Goal: Information Seeking & Learning: Learn about a topic

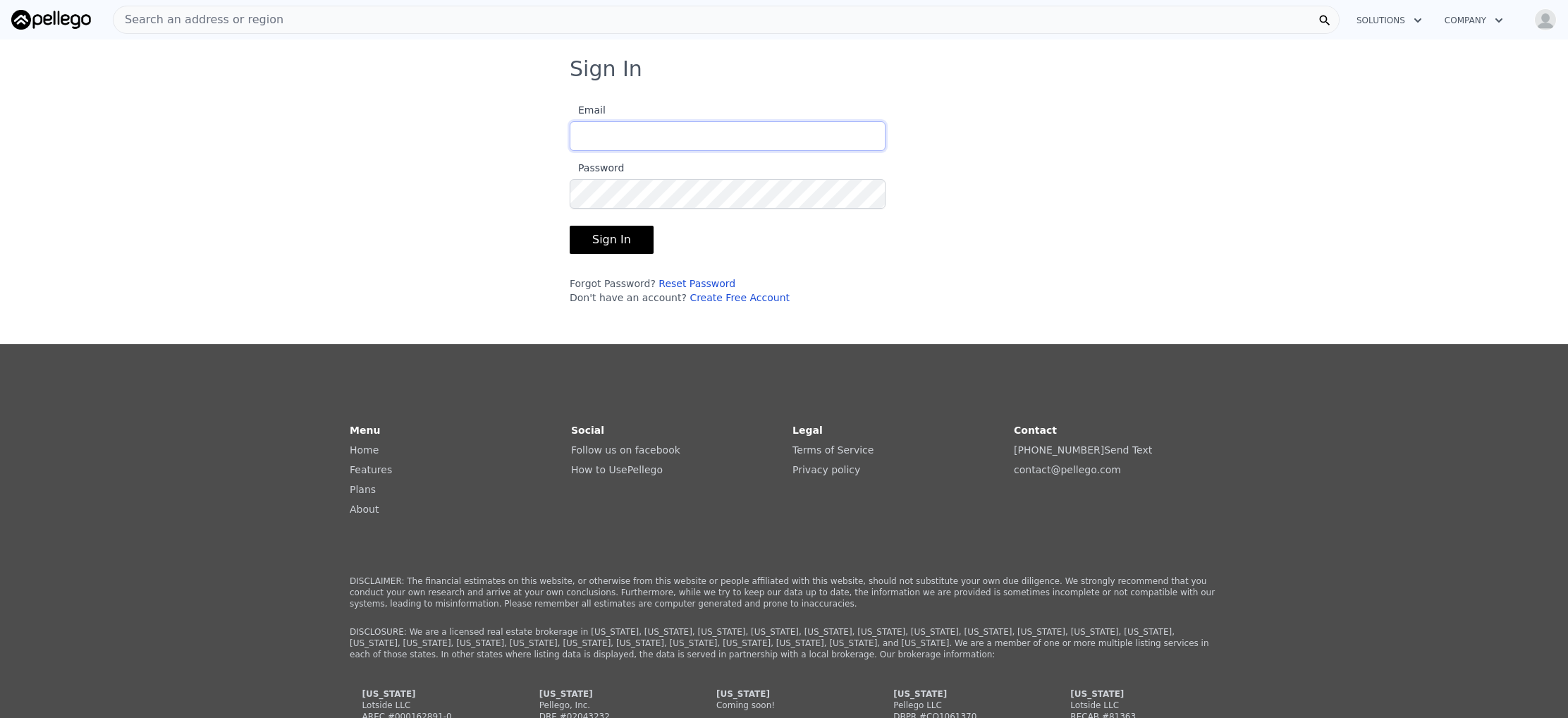
click at [696, 139] on input "Email" at bounding box center [727, 136] width 316 height 30
type input "[EMAIL_ADDRESS][DOMAIN_NAME]"
click at [612, 240] on button "Sign In" at bounding box center [611, 239] width 84 height 29
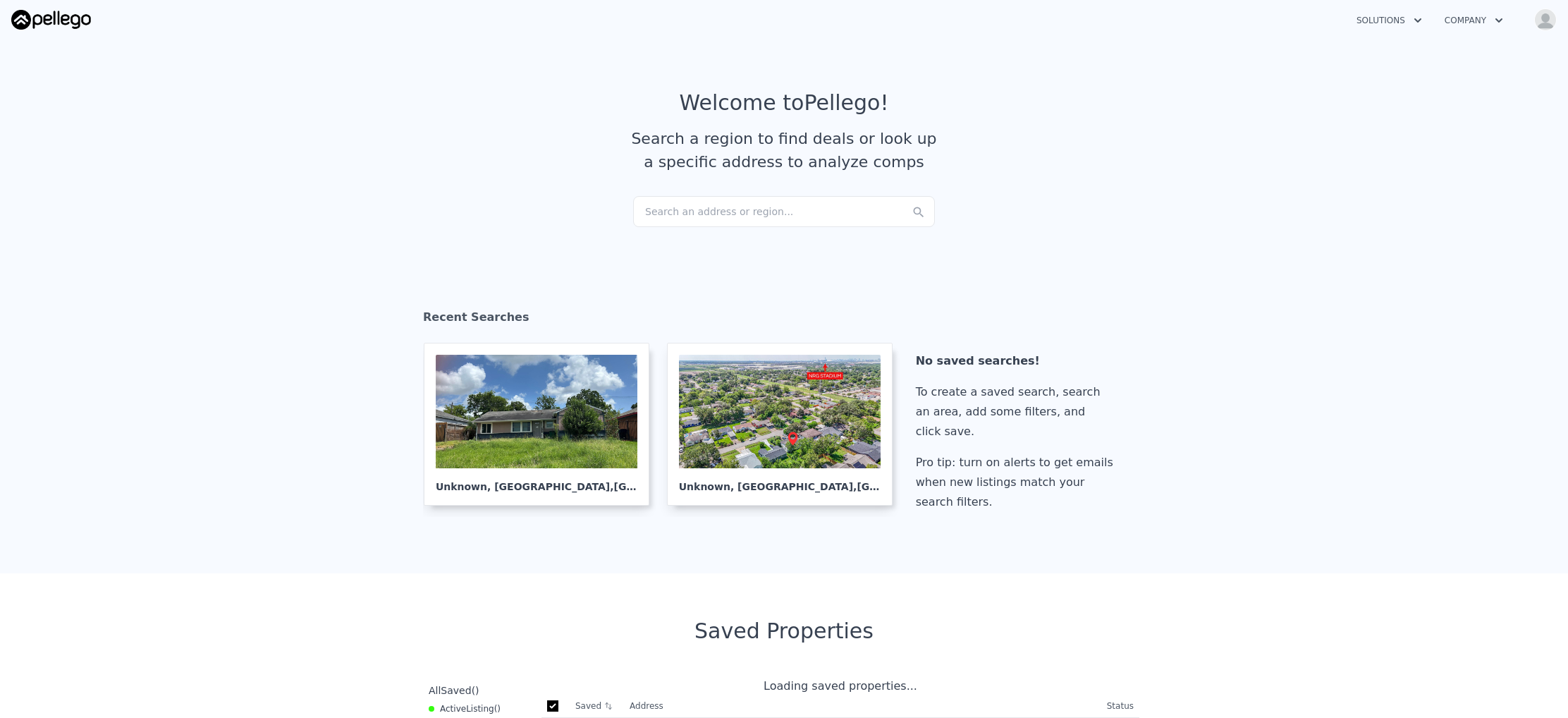
checkbox input "true"
click at [671, 223] on div "Search an address or region..." at bounding box center [784, 211] width 302 height 31
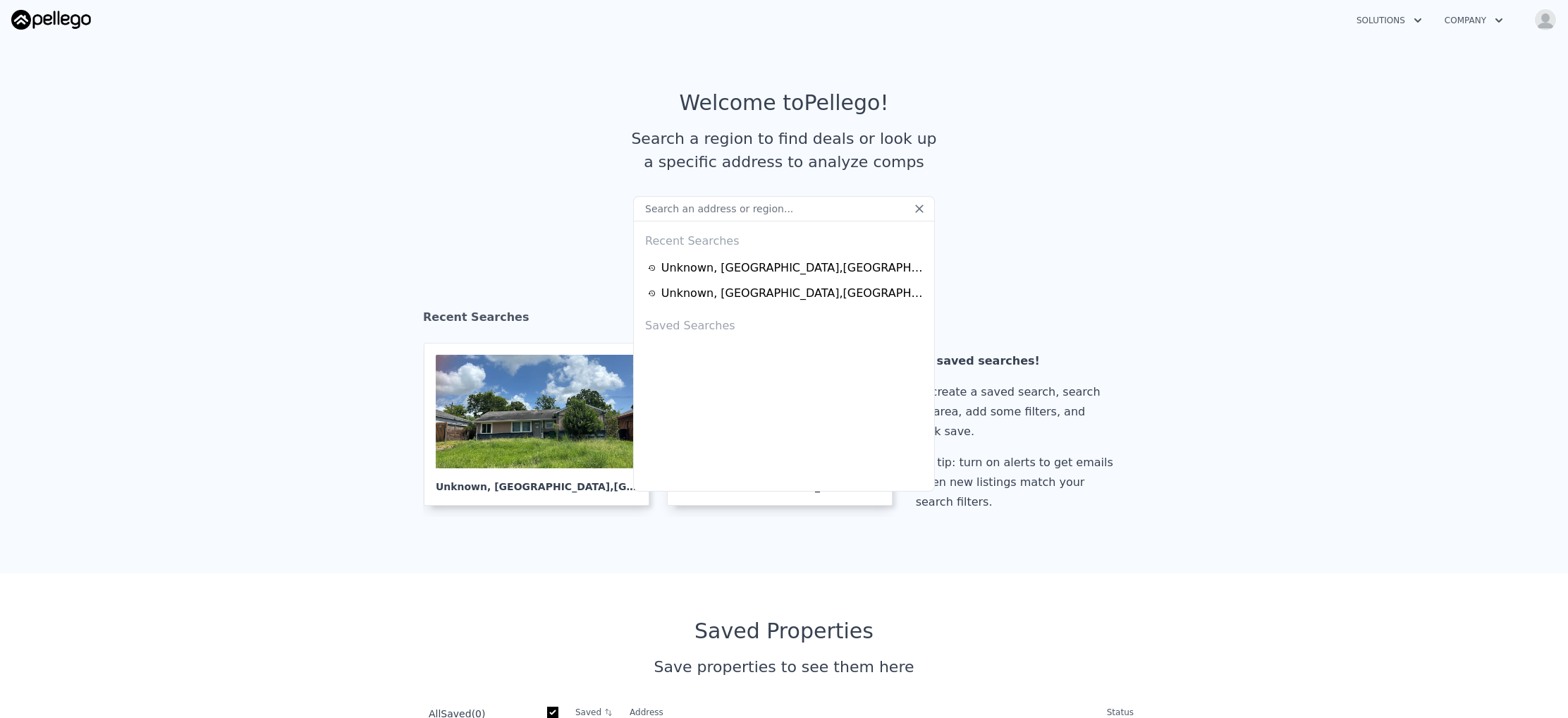
click at [672, 198] on input "text" at bounding box center [784, 209] width 302 height 26
paste input "228 S College Ave, Tulsa, OK 74104"
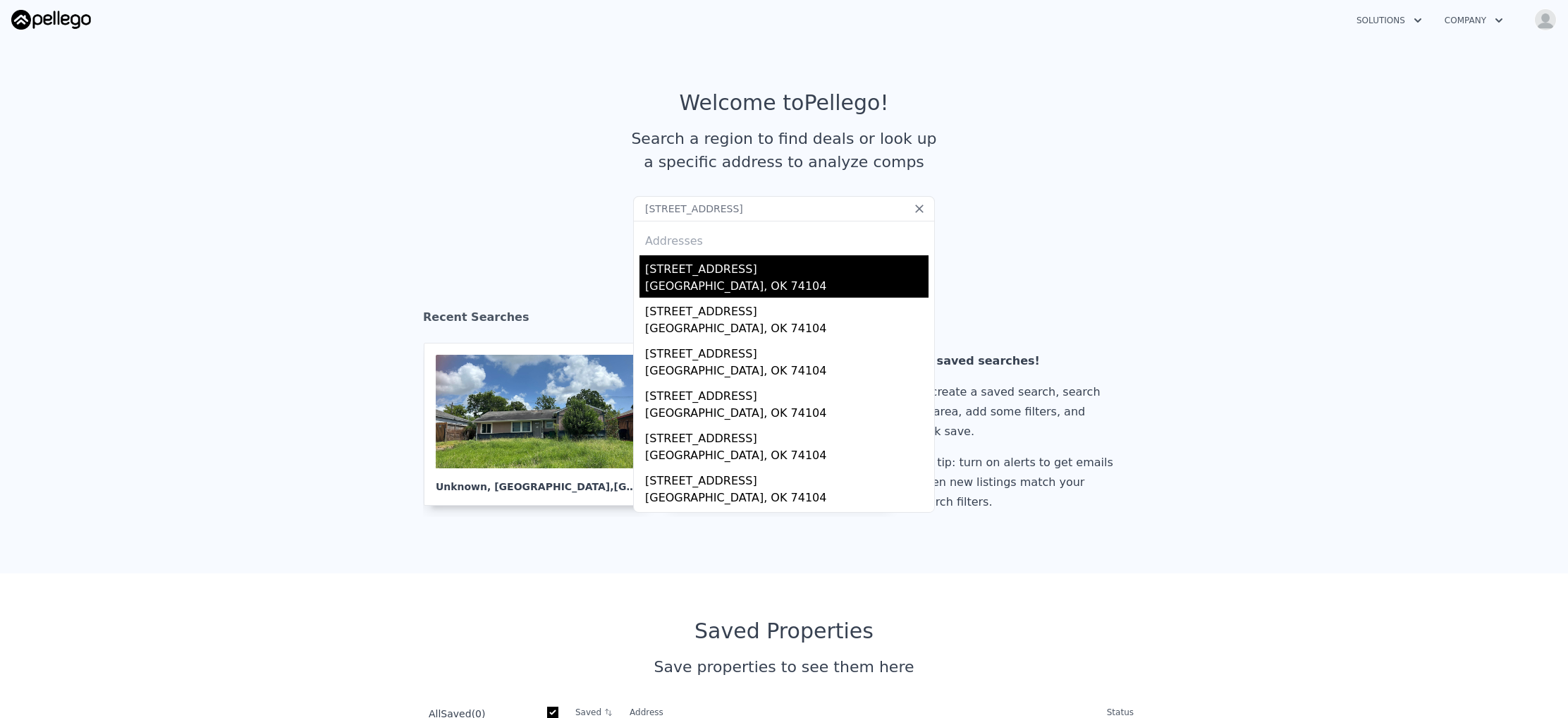
type input "228 S College Ave, Tulsa, OK 74104"
click at [681, 269] on div "228 S College Ave" at bounding box center [787, 267] width 283 height 23
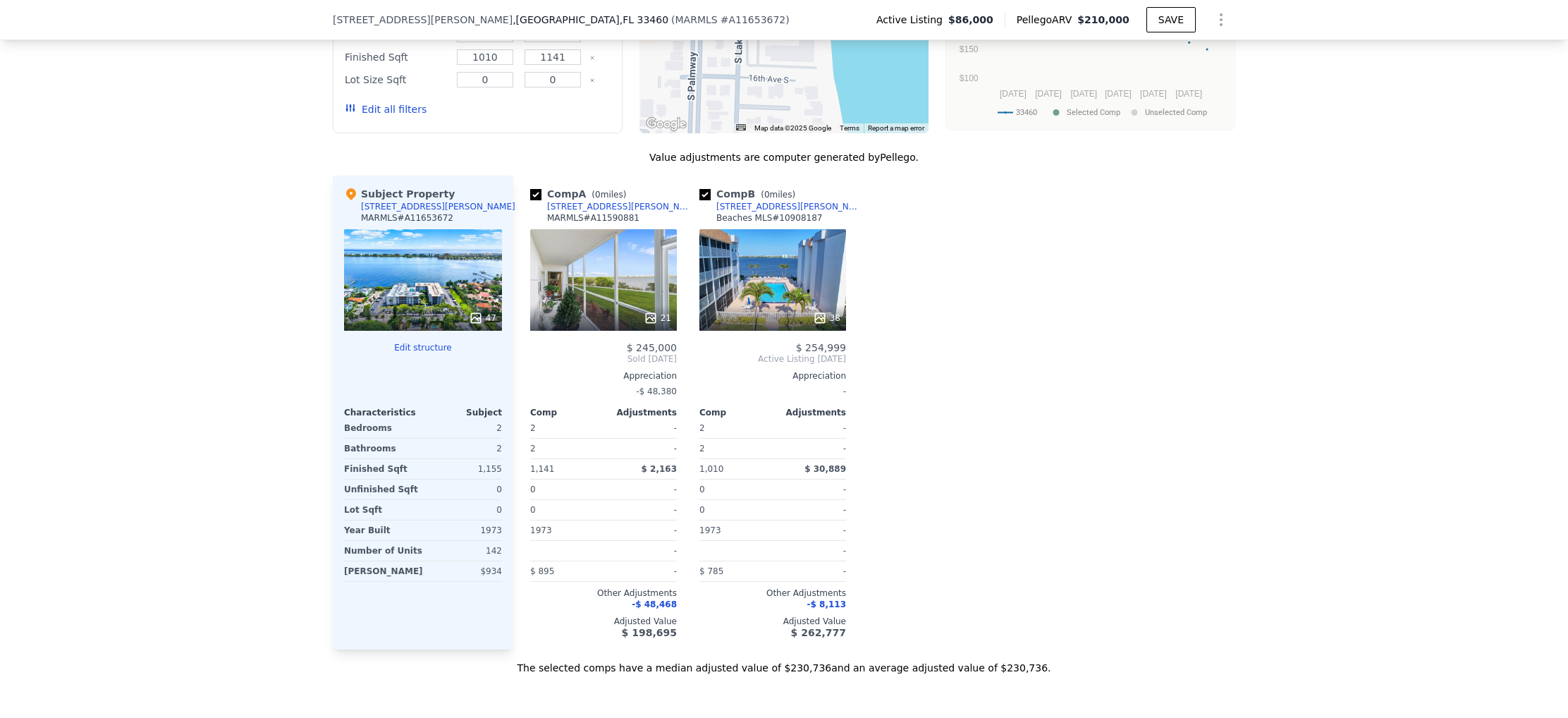
scroll to position [1334, 0]
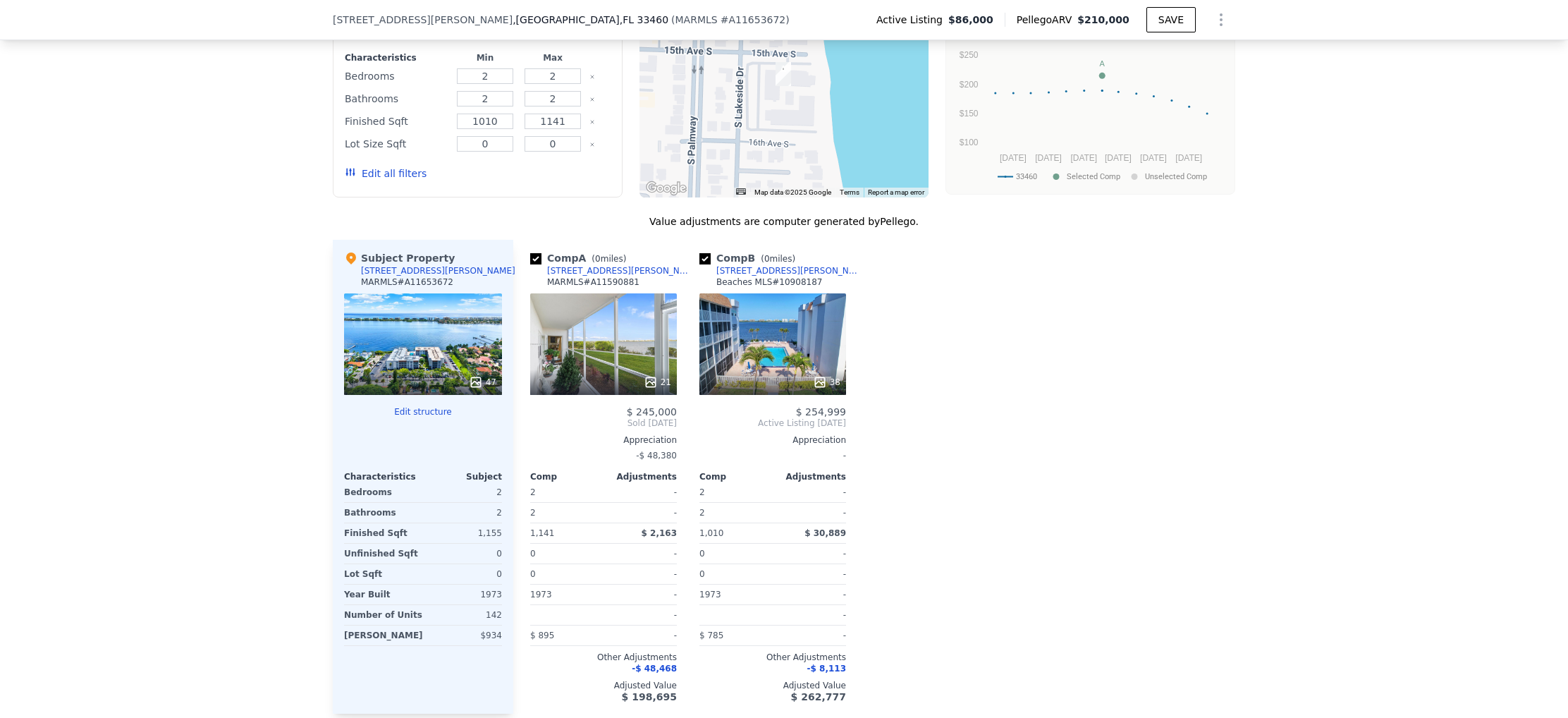
click at [629, 276] on div "[STREET_ADDRESS][PERSON_NAME]" at bounding box center [620, 270] width 147 height 11
click at [435, 383] on div at bounding box center [423, 383] width 158 height 26
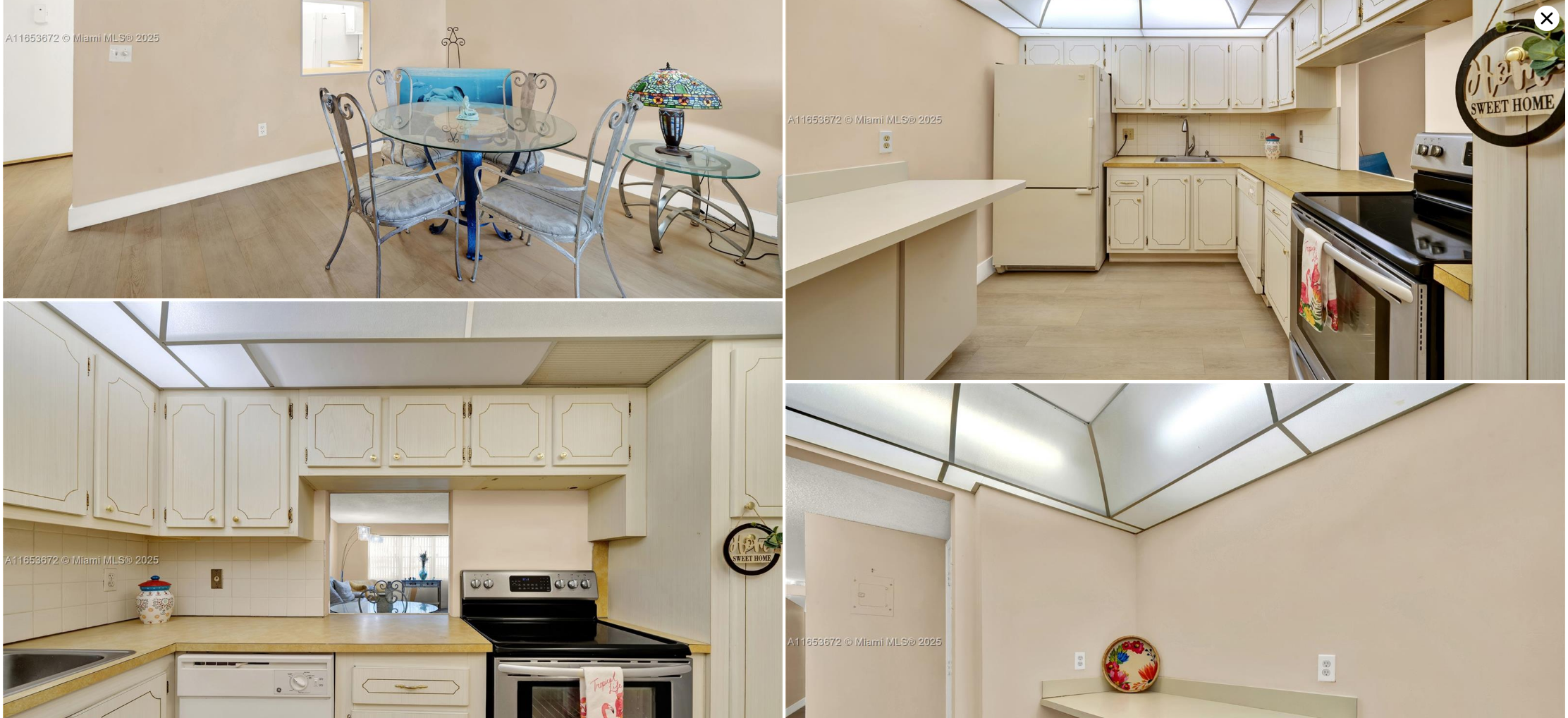
scroll to position [0, 0]
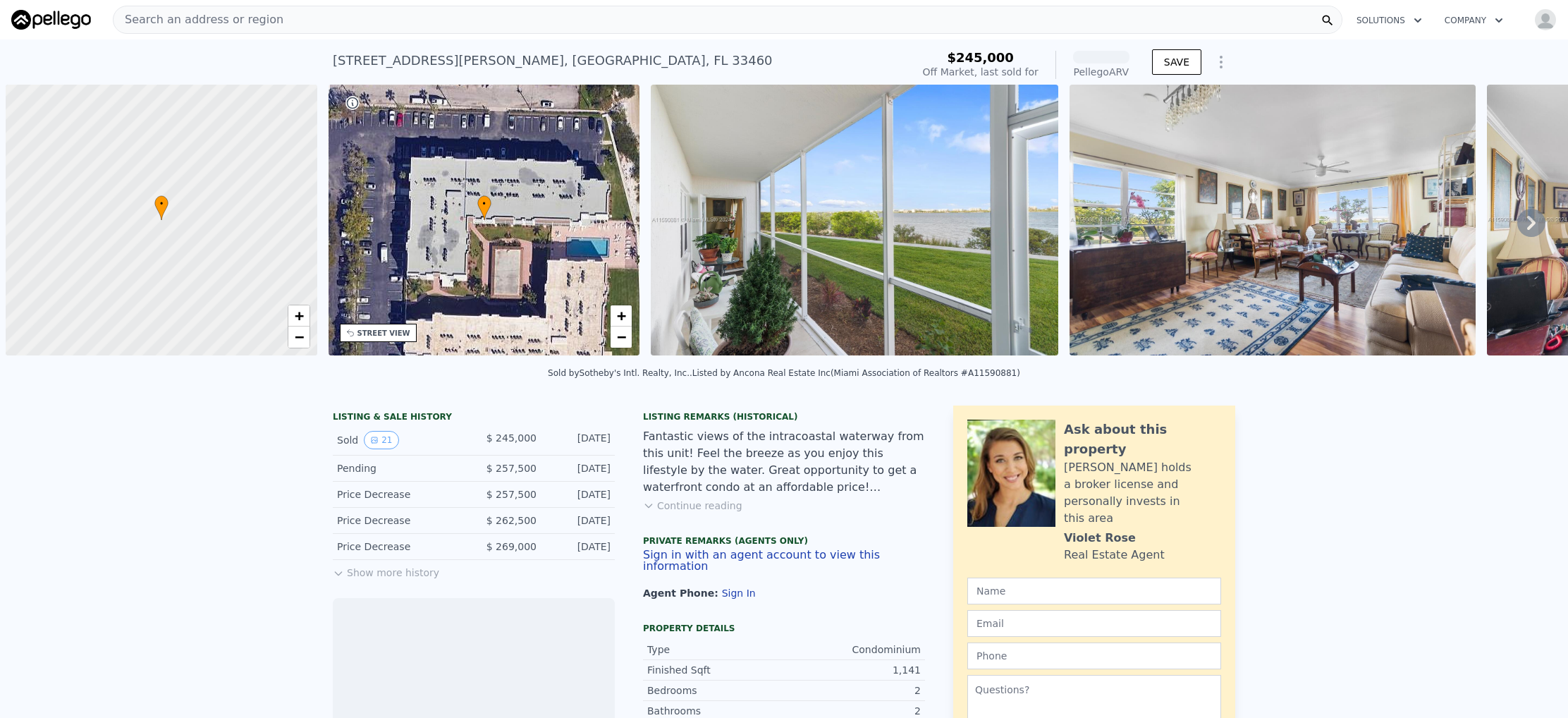
scroll to position [0, 6]
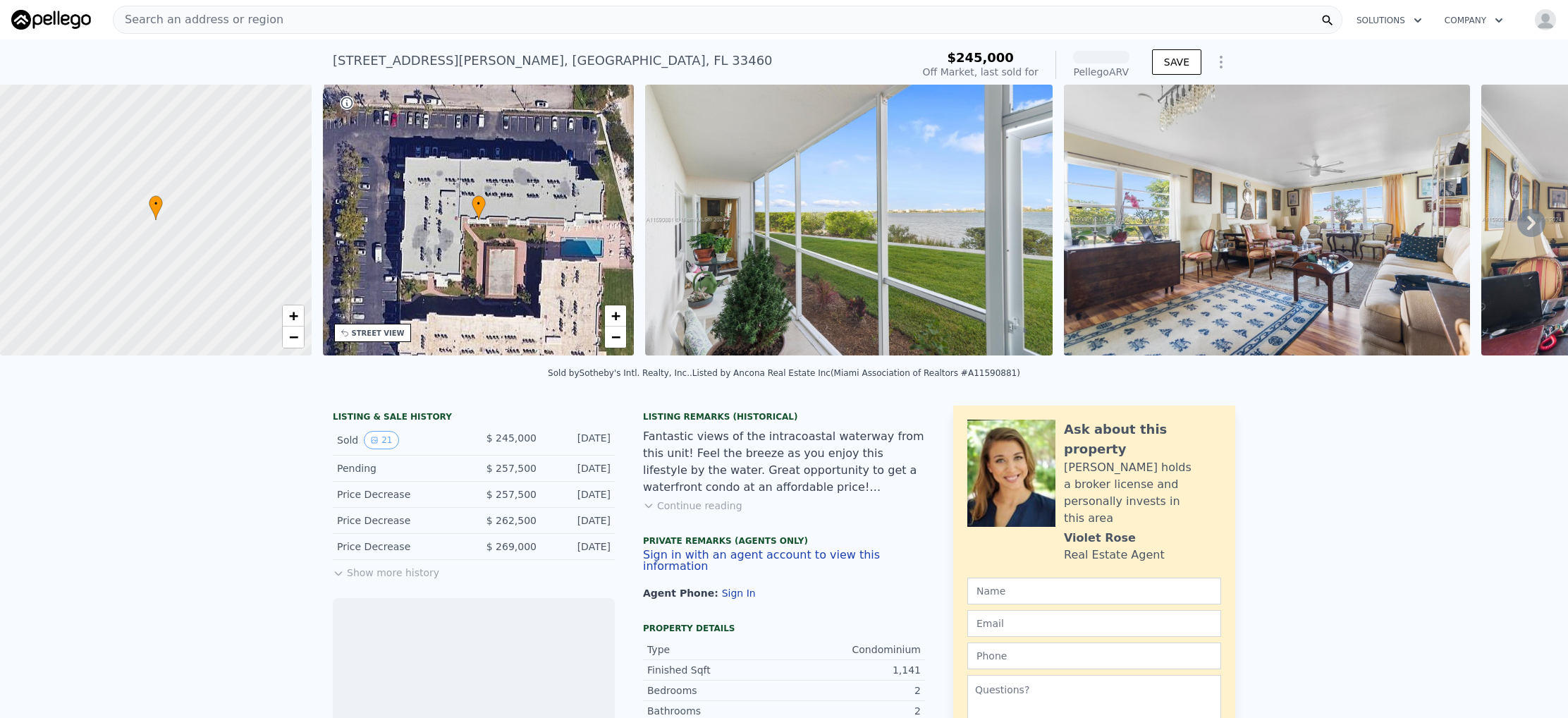
click at [443, 59] on div "1502 S Lakeside Dr Apt 112 , Lake Worth , FL 33460" at bounding box center [552, 61] width 440 height 20
copy div "1502 S Lakeside Dr Apt 112 , Lake Worth , FL 33460 Sold Feb 2025 for $245k (~AR…"
